Goal: Task Accomplishment & Management: Manage account settings

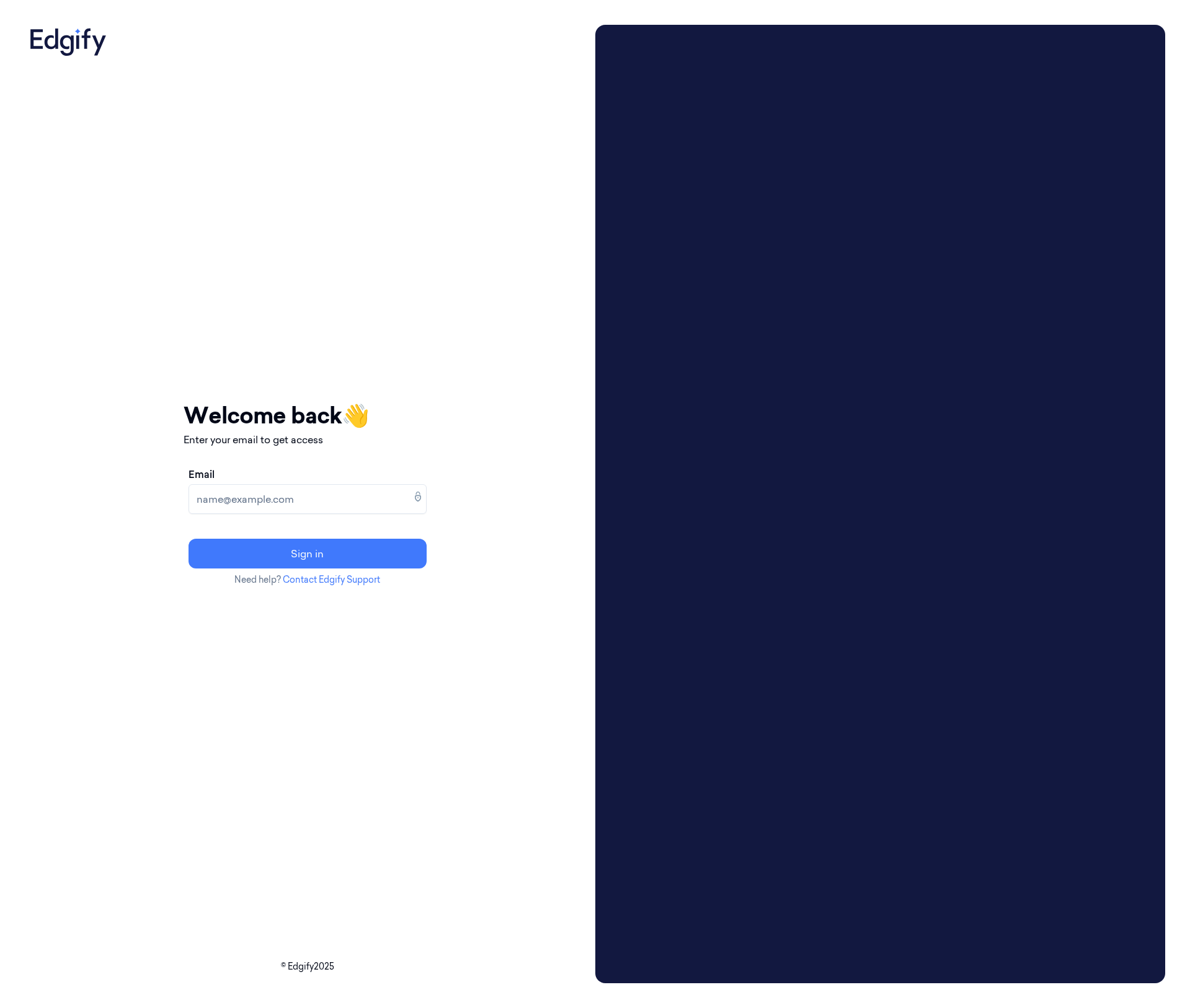
click at [1035, 162] on video at bounding box center [880, 504] width 571 height 959
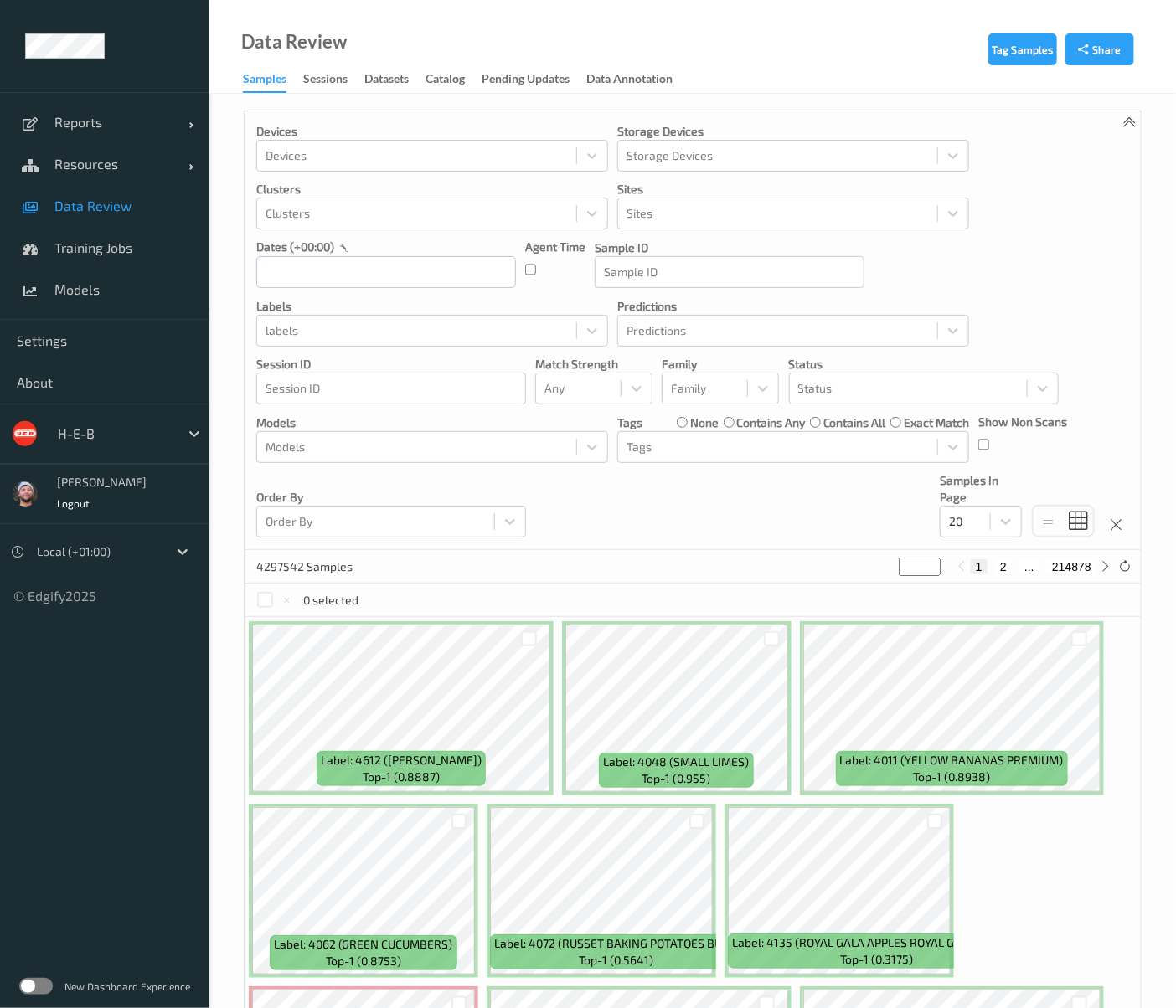
click at [640, 562] on div "4297542 Samples * 1 2 ... 214878" at bounding box center [692, 567] width 896 height 34
click at [646, 529] on div "Devices Devices Storage Devices Storage Devices Clusters Clusters Sites Sites d…" at bounding box center [692, 331] width 896 height 439
click at [624, 501] on div "Devices Devices Storage Devices Storage Devices Clusters Clusters Sites Sites d…" at bounding box center [692, 331] width 896 height 439
click at [629, 511] on div "Devices Devices Storage Devices Storage Devices Clusters Clusters Sites Sites d…" at bounding box center [692, 331] width 896 height 439
click at [95, 358] on link "Settings" at bounding box center [105, 341] width 210 height 42
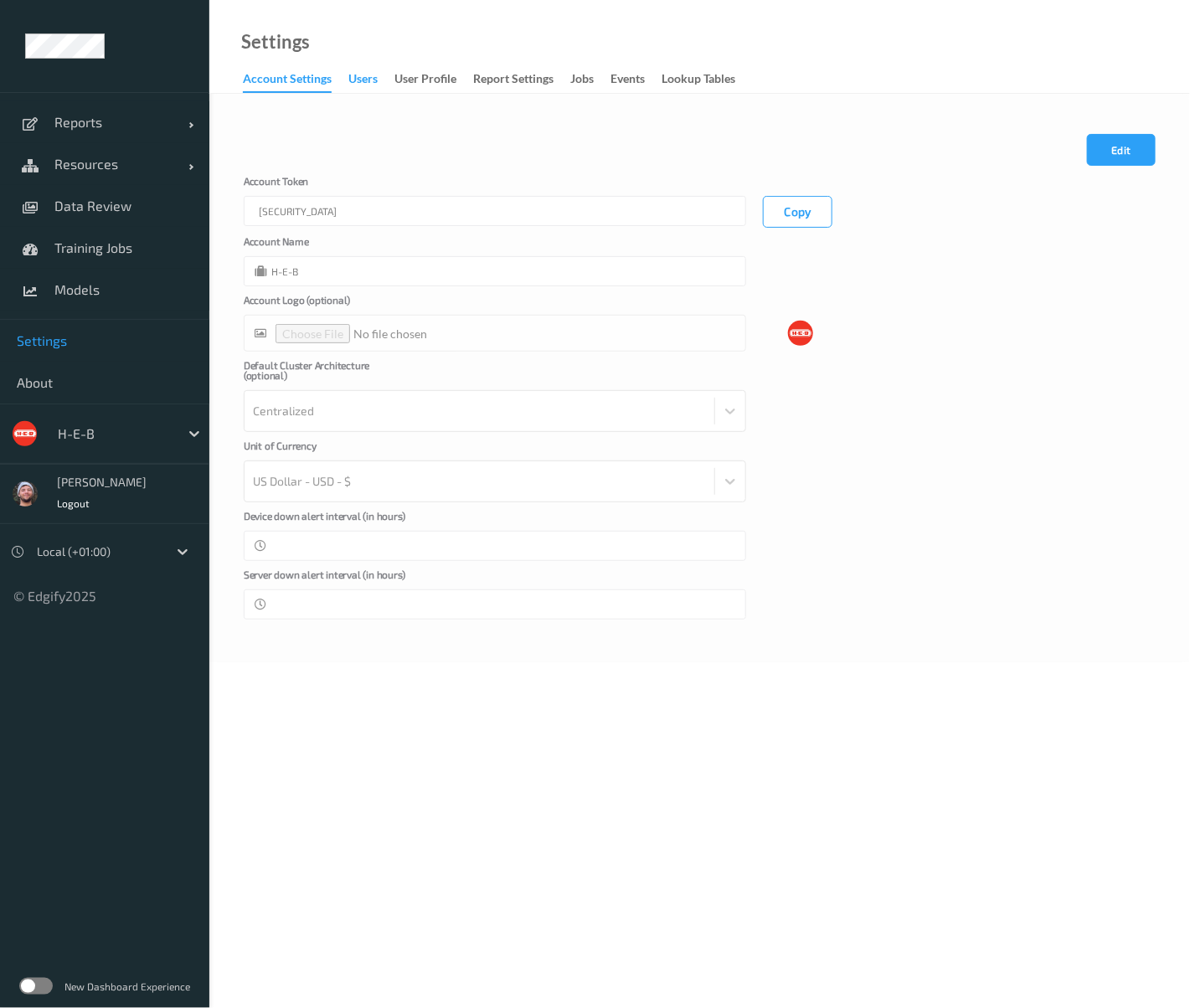
click at [351, 77] on div "users" at bounding box center [363, 80] width 30 height 21
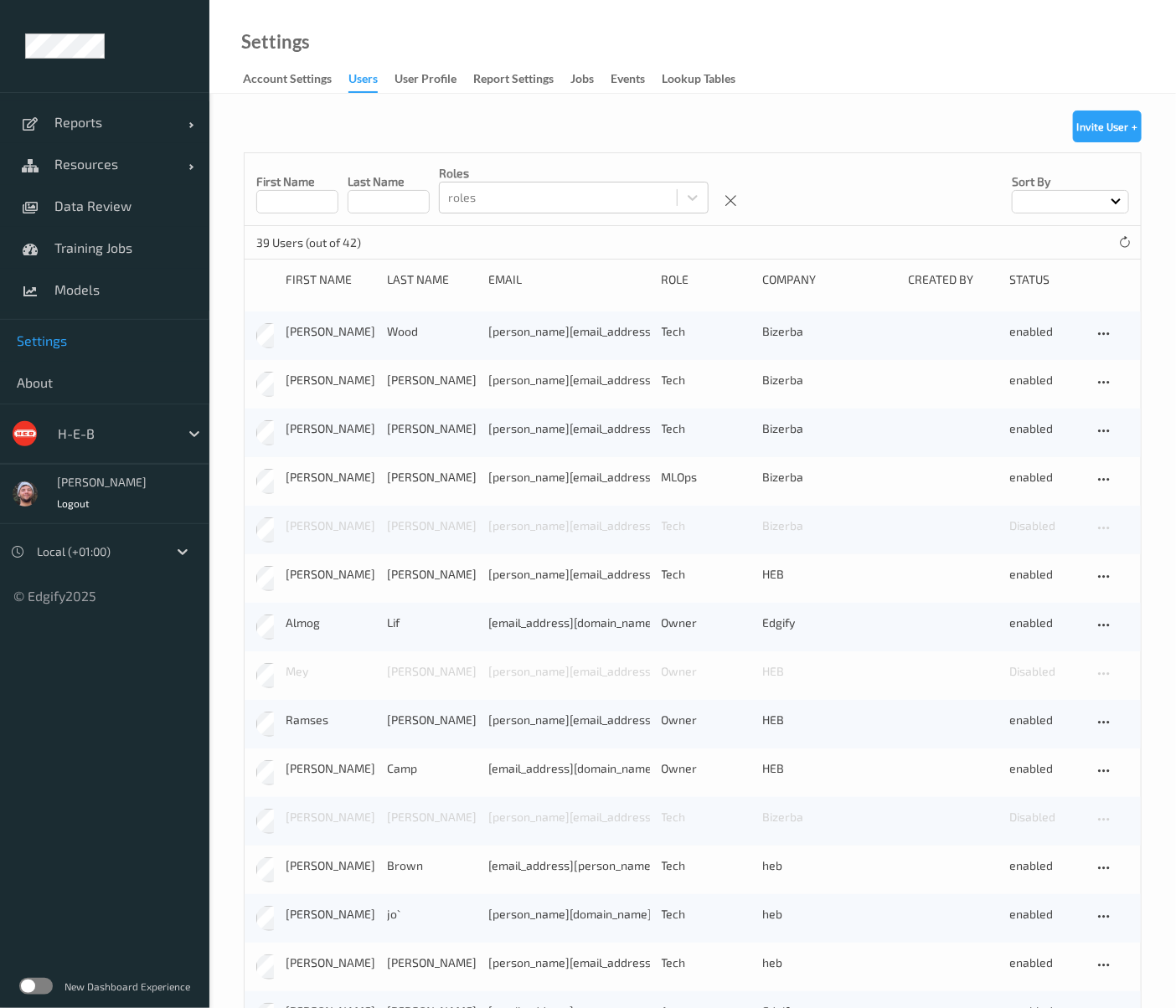
click at [287, 188] on p "First Name" at bounding box center [297, 182] width 82 height 17
click at [299, 216] on div "First Name Last Name roles roles Sort by" at bounding box center [692, 189] width 896 height 73
click at [299, 211] on input at bounding box center [297, 202] width 82 height 24
type input "*****"
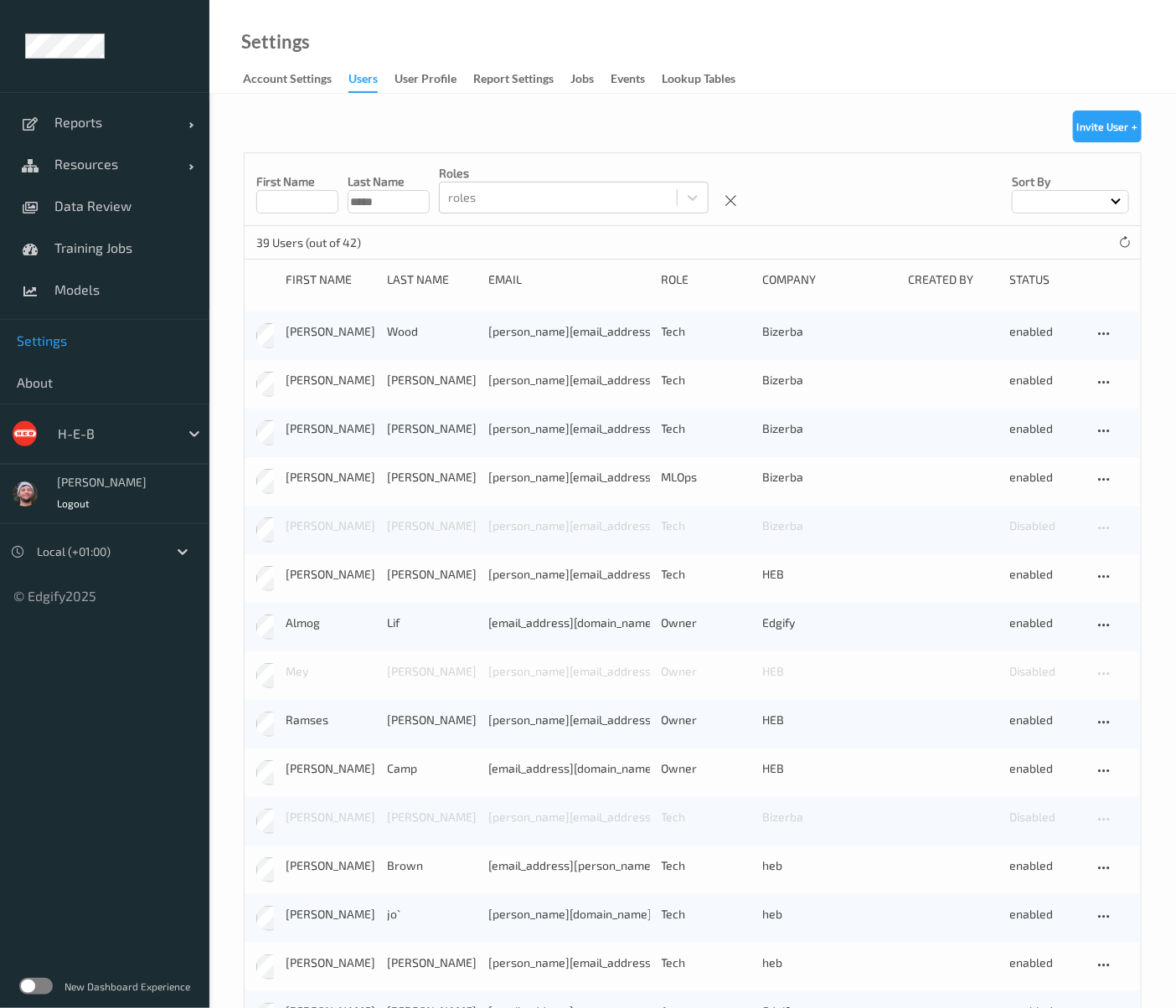
type input "******"
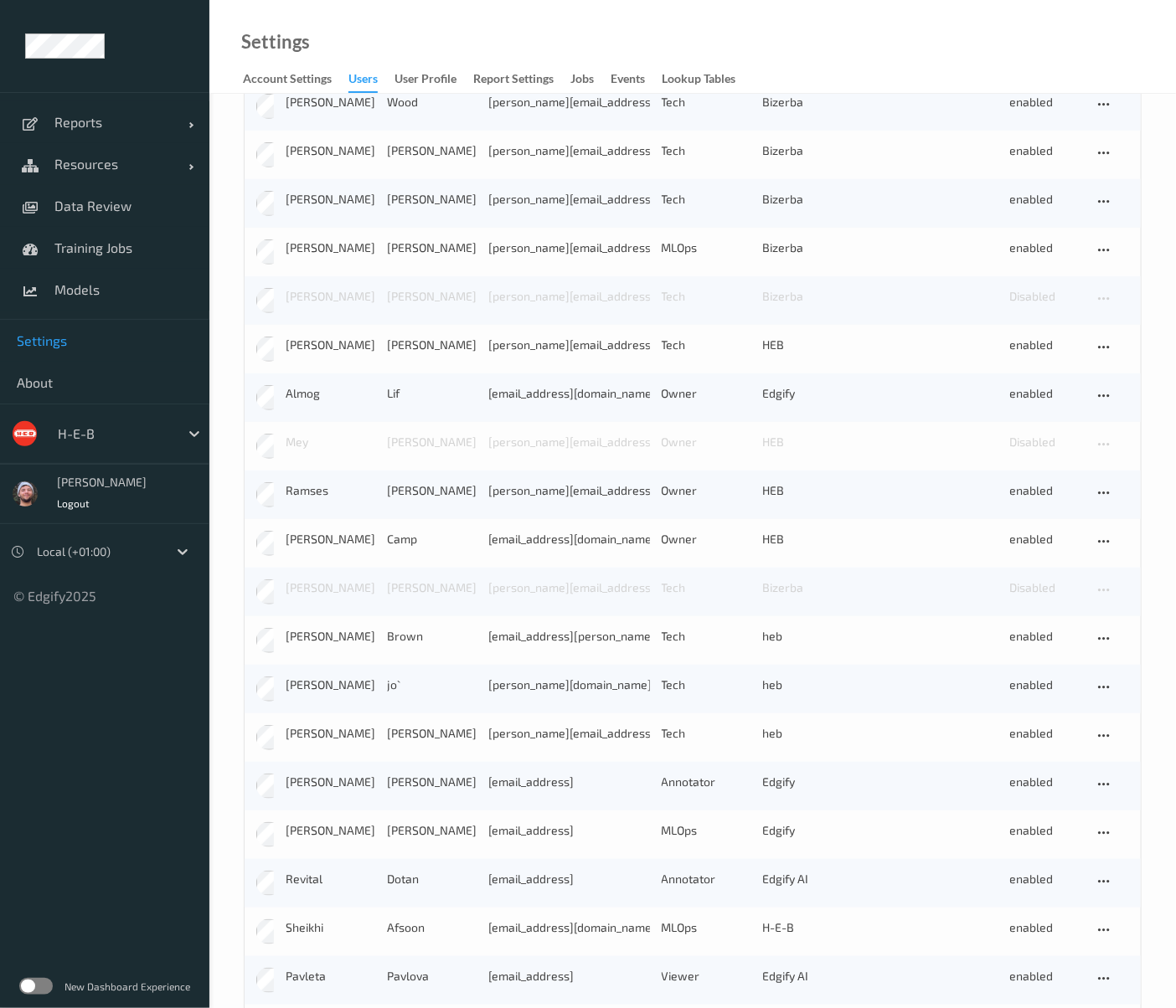
scroll to position [230, 0]
